Goal: Transaction & Acquisition: Download file/media

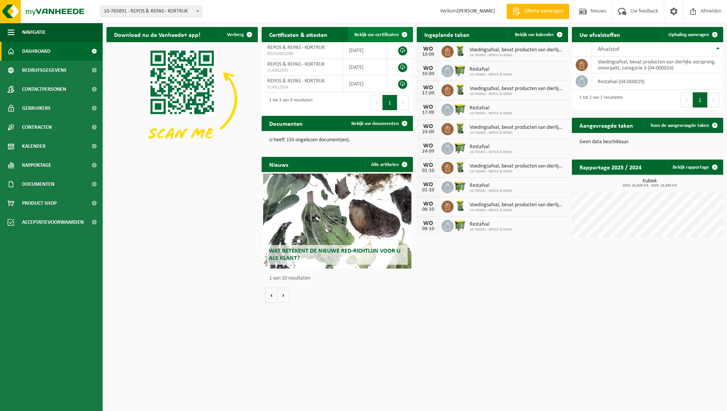
click at [372, 34] on span "Bekijk uw certificaten" at bounding box center [376, 34] width 44 height 5
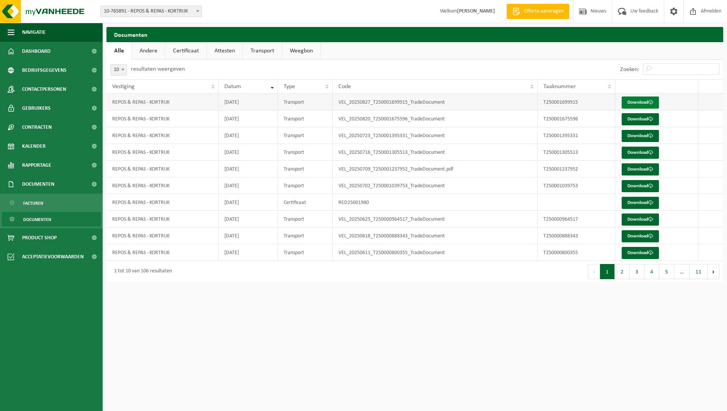
click at [634, 100] on link "Download" at bounding box center [640, 103] width 37 height 12
click at [189, 51] on link "Certificaat" at bounding box center [185, 50] width 41 height 17
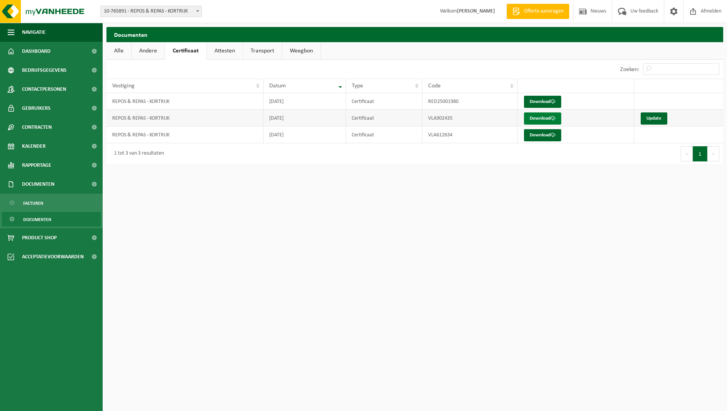
click at [537, 118] on link "Download" at bounding box center [542, 119] width 37 height 12
click at [538, 102] on link "Download" at bounding box center [542, 102] width 37 height 12
